Goal: Navigation & Orientation: Find specific page/section

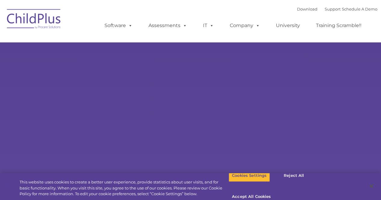
select select "MEDIUM"
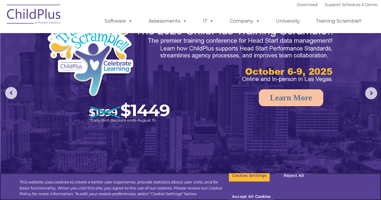
scroll to position [18, 0]
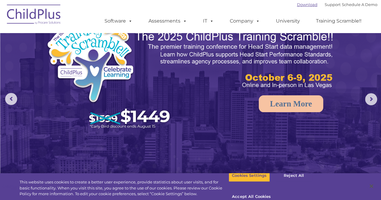
click at [297, 4] on link "Download" at bounding box center [307, 4] width 20 height 5
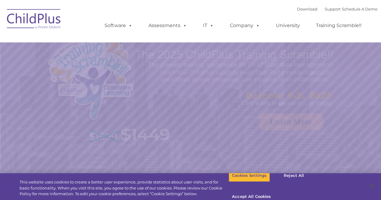
select select "MEDIUM"
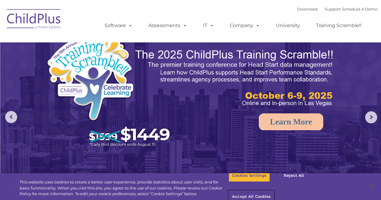
click at [274, 191] on button "Accept All Cookies" at bounding box center [252, 197] width 46 height 13
